Goal: Information Seeking & Learning: Find specific fact

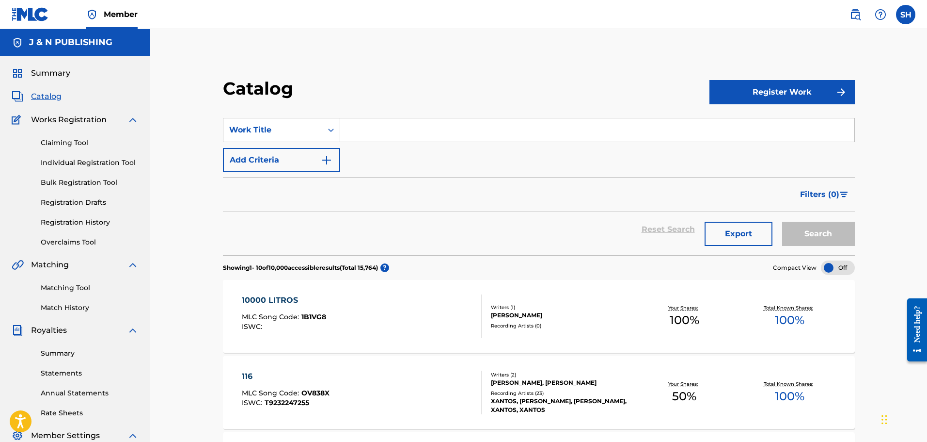
click at [35, 14] on img at bounding box center [30, 14] width 37 height 14
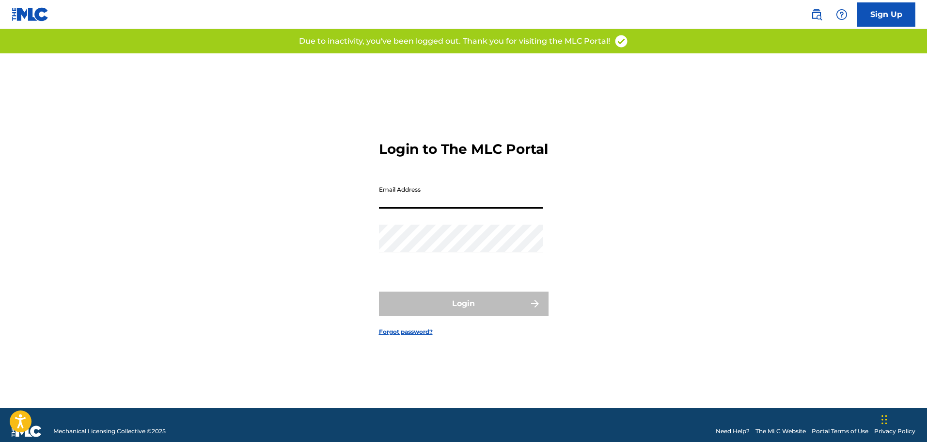
click at [439, 203] on input "Email Address" at bounding box center [461, 195] width 164 height 28
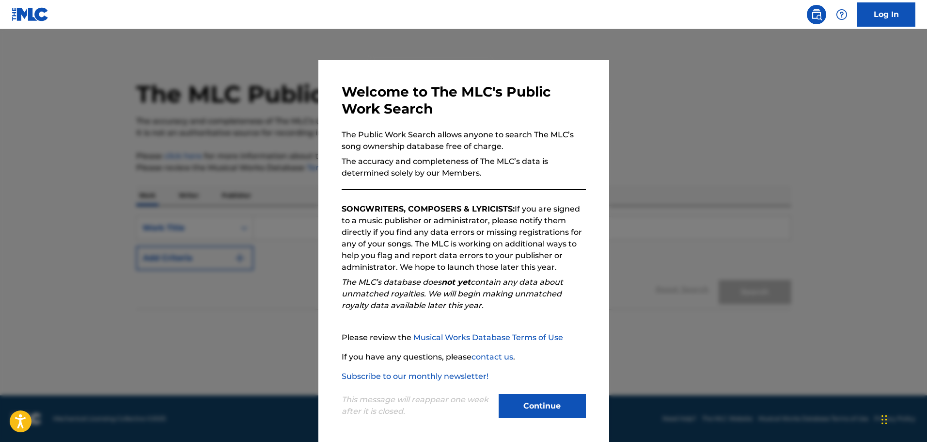
click at [558, 401] on button "Continue" at bounding box center [542, 406] width 87 height 24
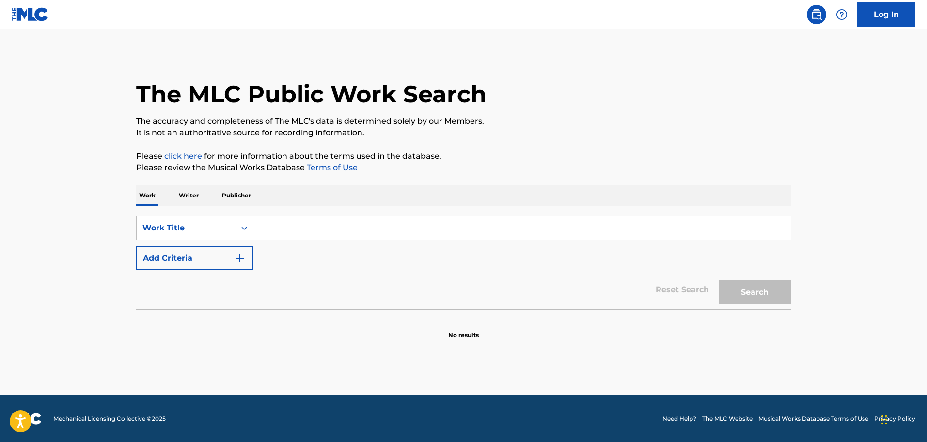
click at [265, 227] on input "Search Form" at bounding box center [523, 227] width 538 height 23
paste input "tu amor se lo llevo el viento"
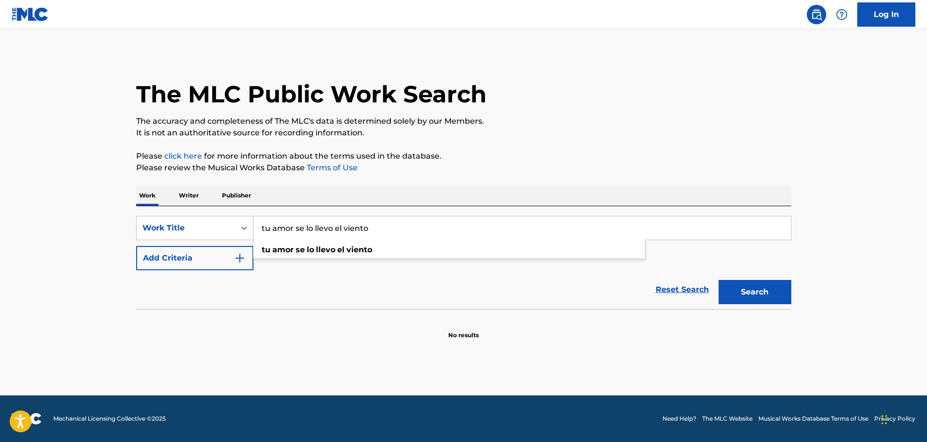
type input "tu amor se lo llevo el viento"
click at [775, 290] on button "Search" at bounding box center [755, 292] width 73 height 24
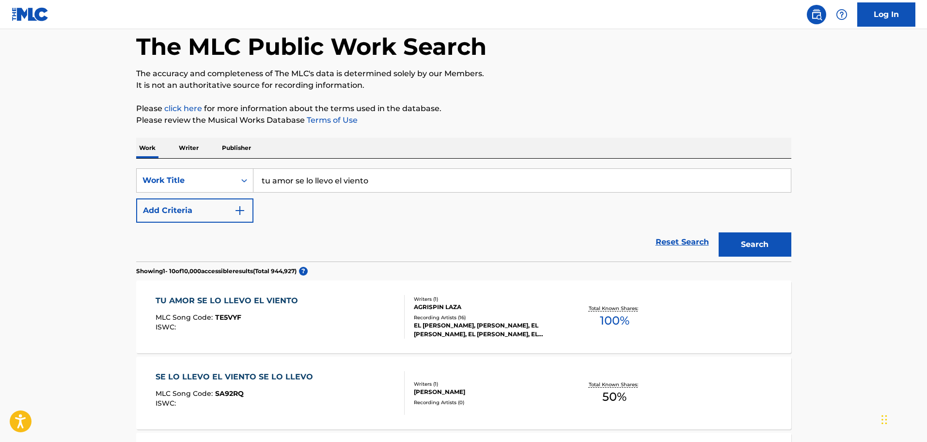
scroll to position [97, 0]
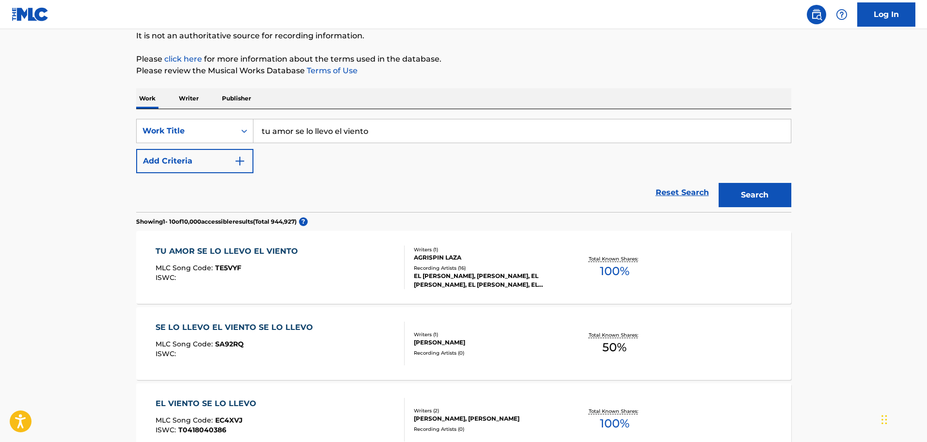
click at [517, 256] on div "AGRISPIN LAZA" at bounding box center [487, 257] width 146 height 9
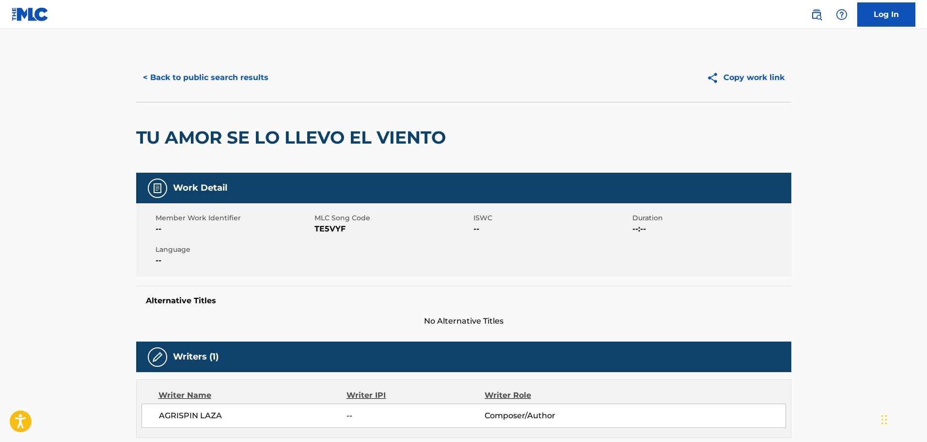
click at [218, 71] on button "< Back to public search results" at bounding box center [205, 77] width 139 height 24
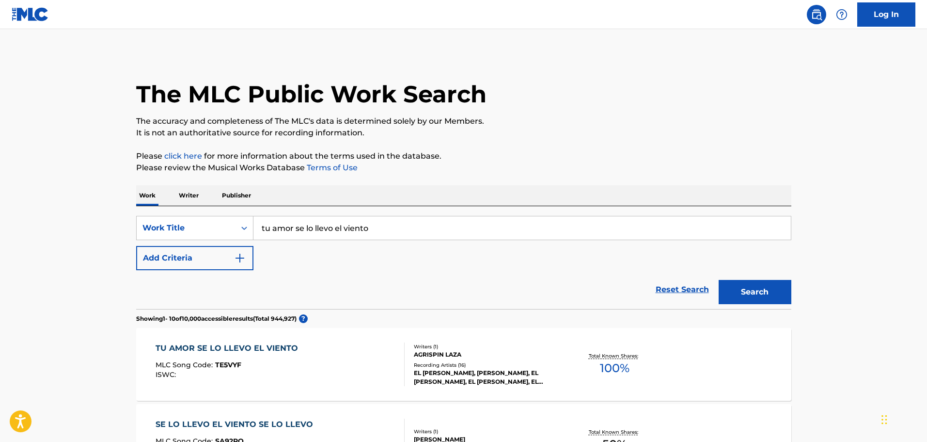
scroll to position [97, 0]
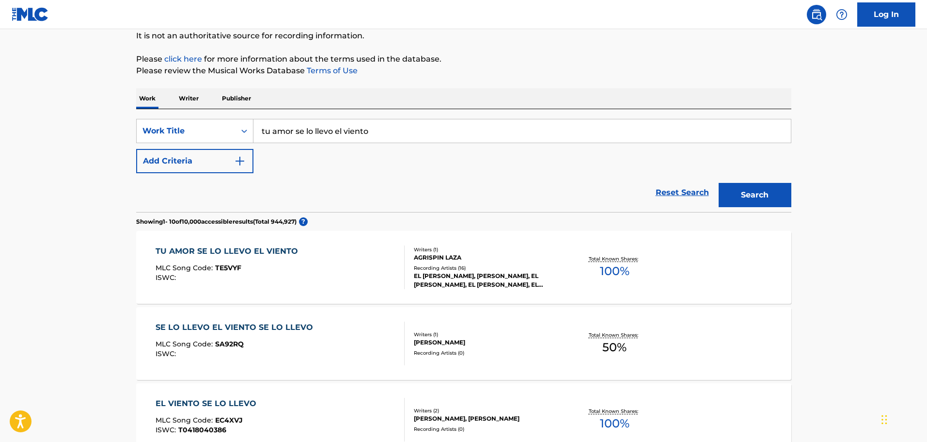
click at [297, 128] on input "tu amor se lo llevo el viento" at bounding box center [523, 130] width 538 height 23
type input "a las madres en su dia"
click at [719, 183] on button "Search" at bounding box center [755, 195] width 73 height 24
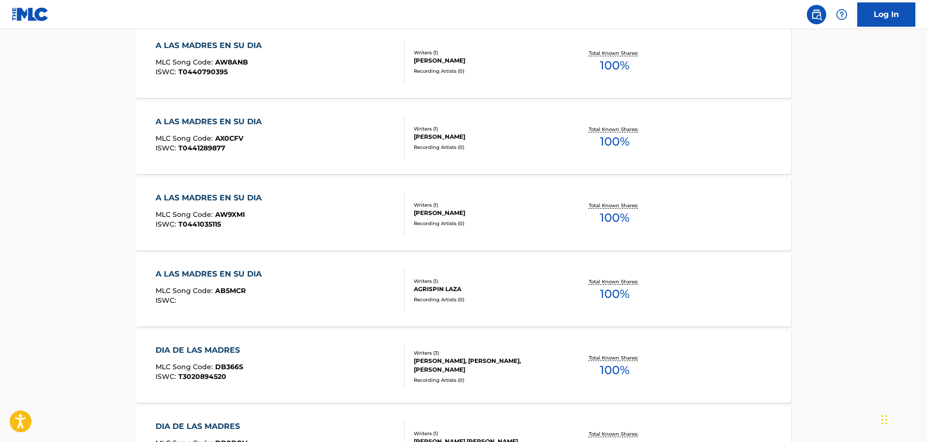
scroll to position [533, 0]
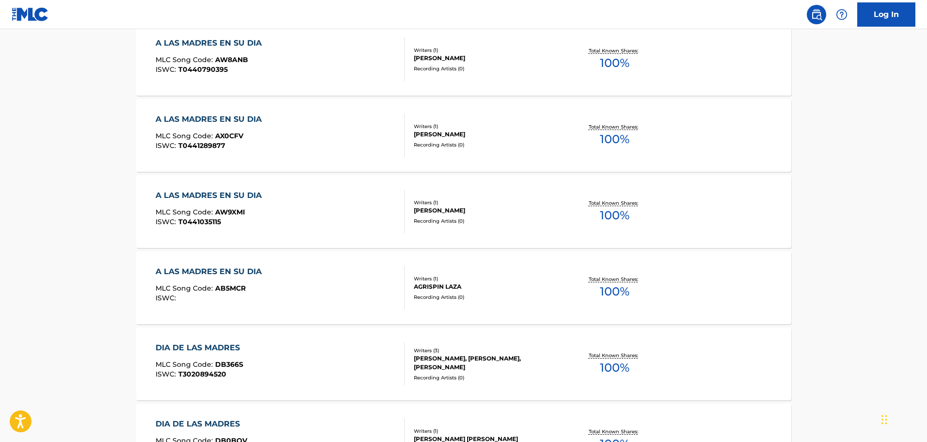
click at [370, 288] on div "A LAS MADRES EN SU DIA MLC Song Code : AB5MCR ISWC :" at bounding box center [280, 288] width 249 height 44
